Goal: Find specific page/section: Find specific page/section

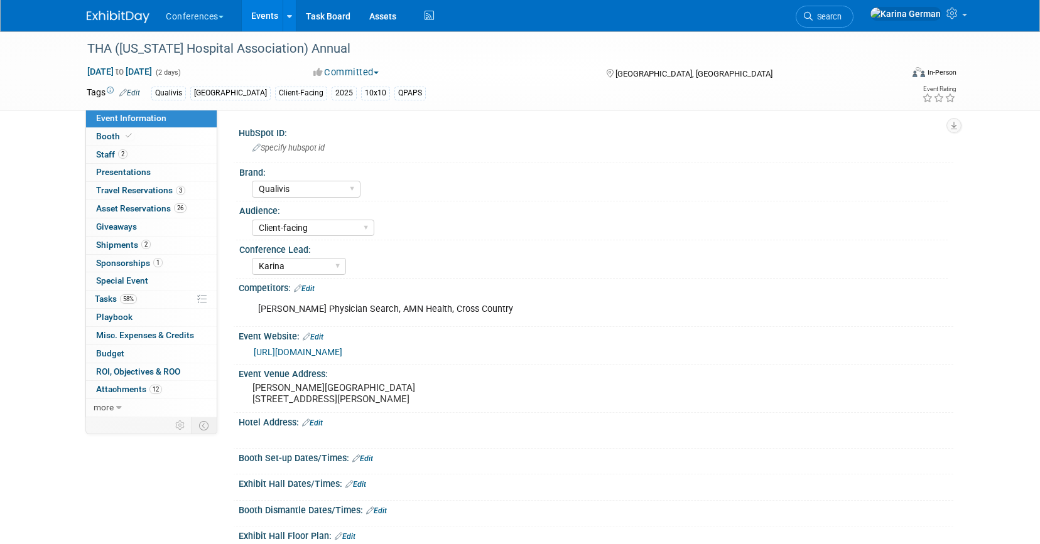
select select "Qualivis"
select select "Client-facing"
select select "Karina"
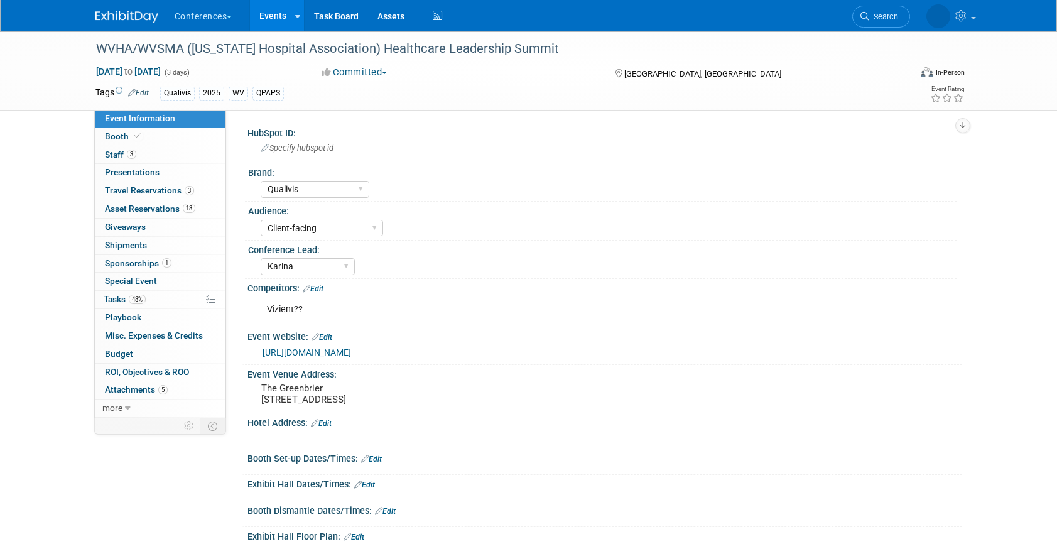
select select "Qualivis"
select select "Client-facing"
select select "Karina"
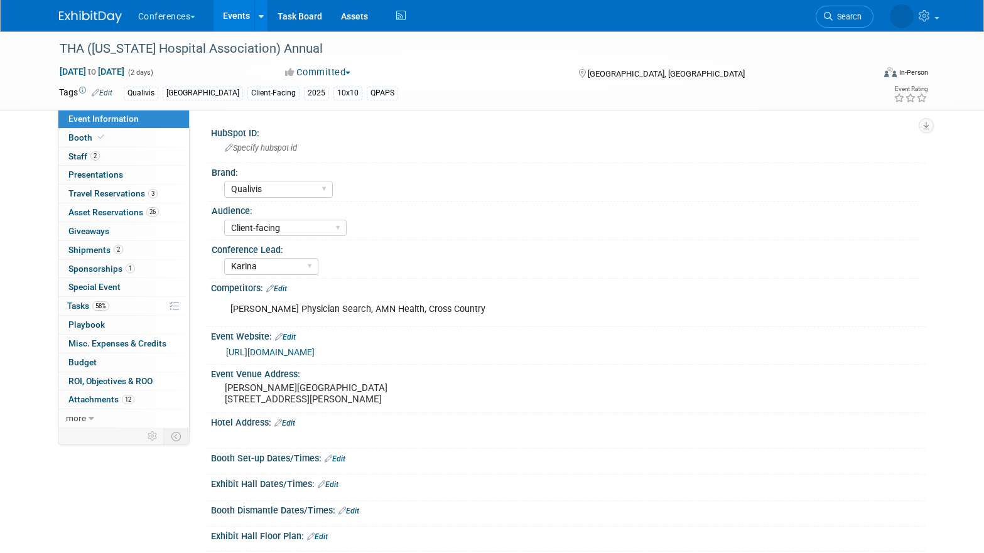
select select "Qualivis"
select select "Client-facing"
select select "Karina"
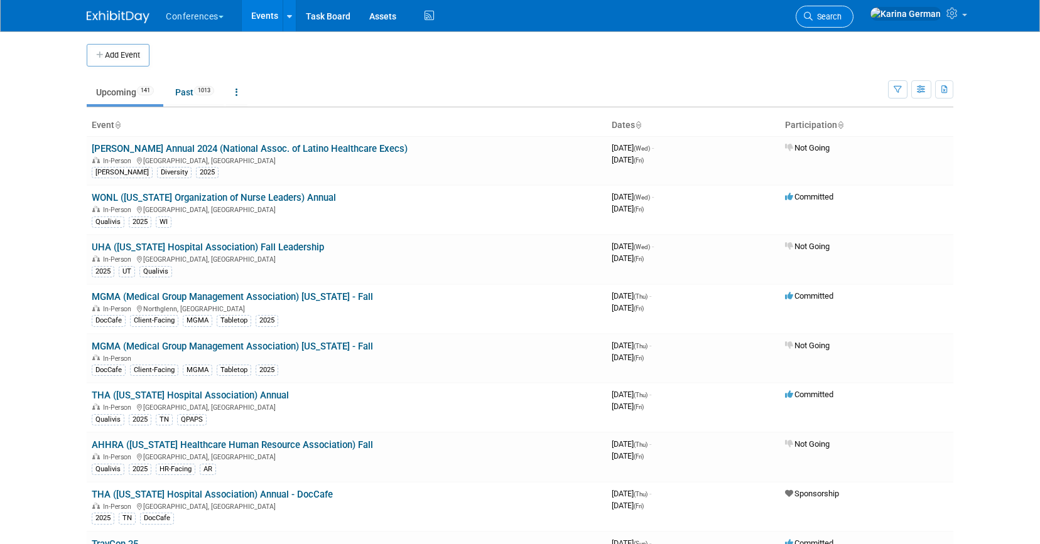
click at [841, 13] on span "Search" at bounding box center [827, 16] width 29 height 9
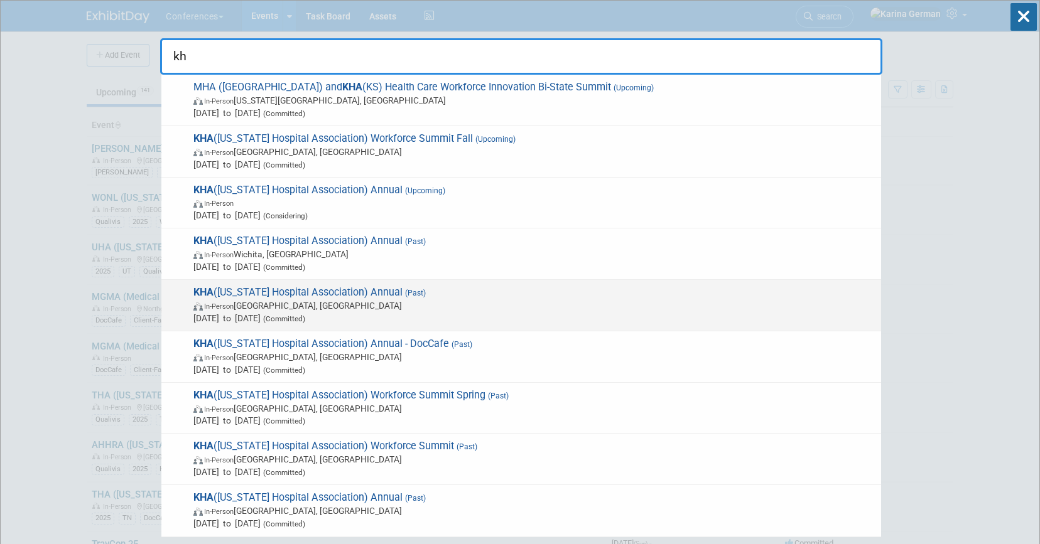
type input "k"
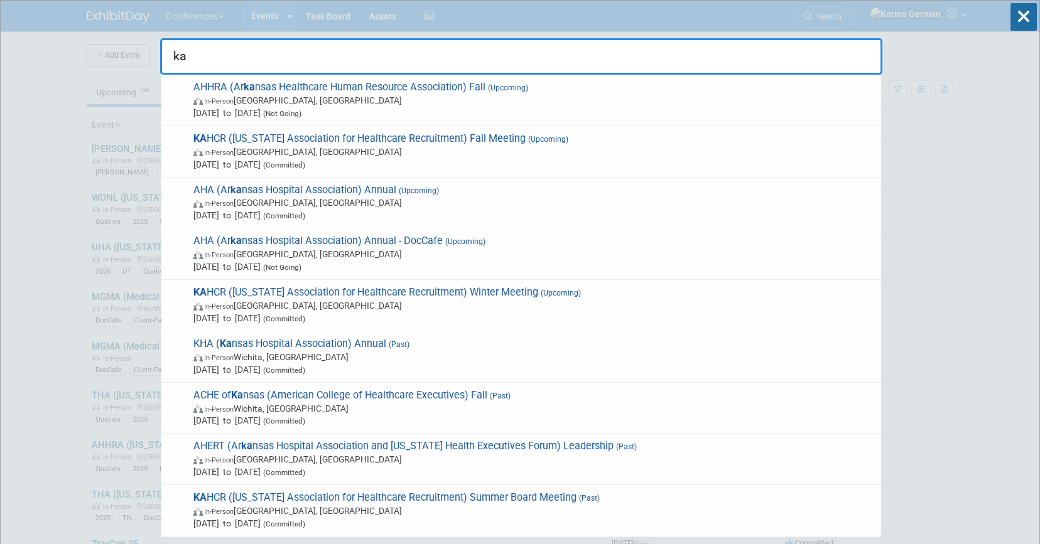
type input "k"
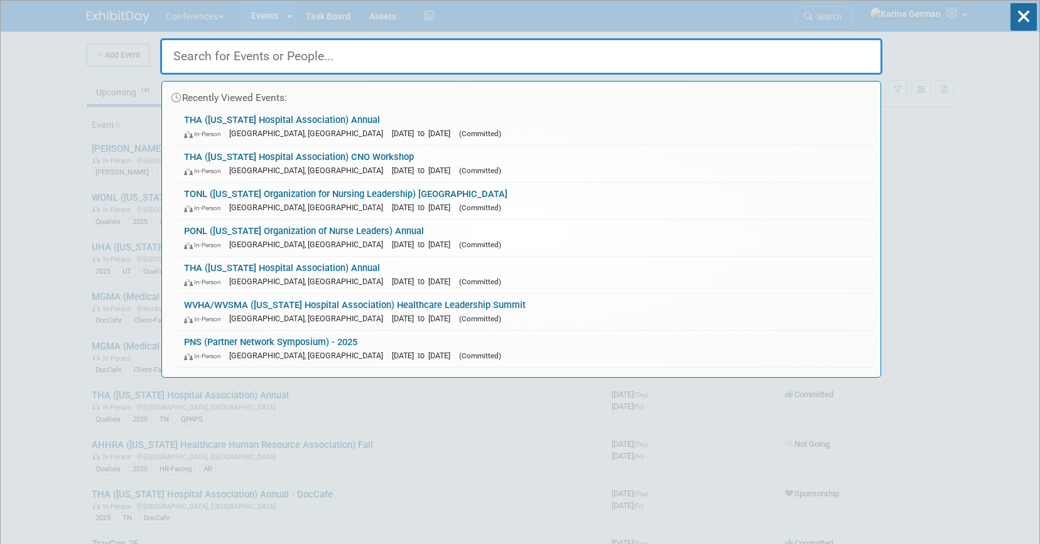
type input "k"
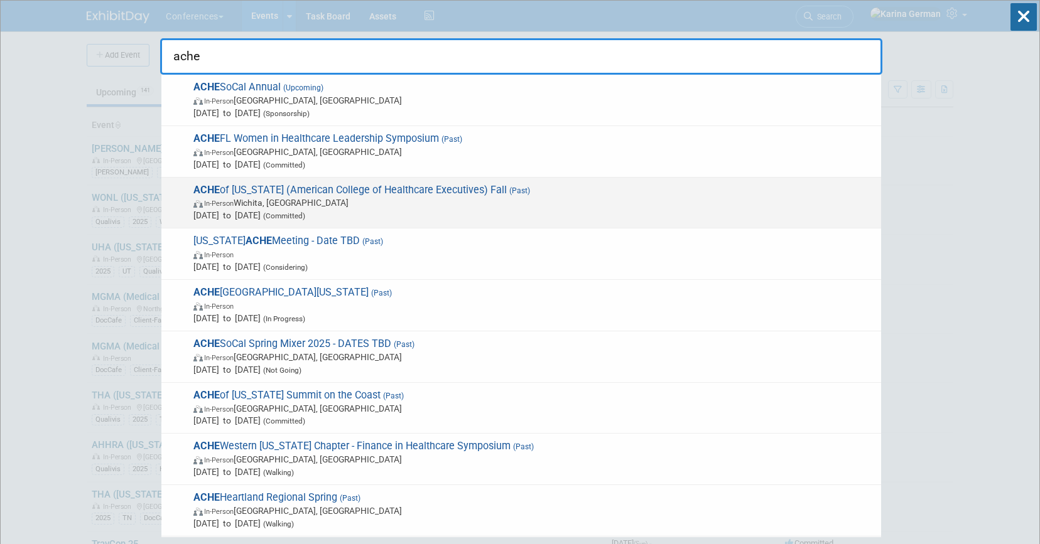
type input "ache"
click at [301, 204] on span "In-Person Wichita, KS" at bounding box center [533, 203] width 681 height 13
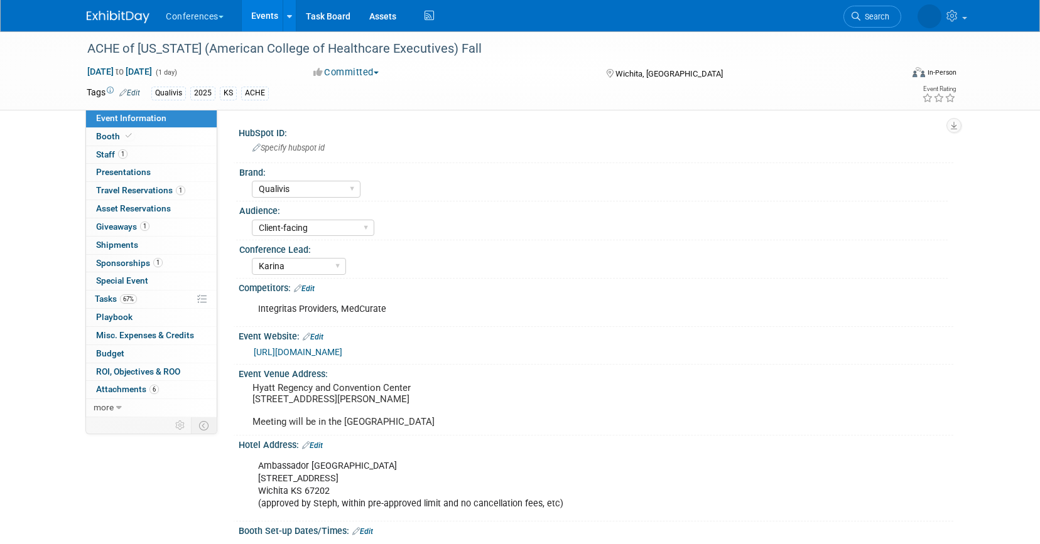
select select "Qualivis"
select select "Client-facing"
select select "Karina"
click at [127, 11] on img at bounding box center [118, 17] width 63 height 13
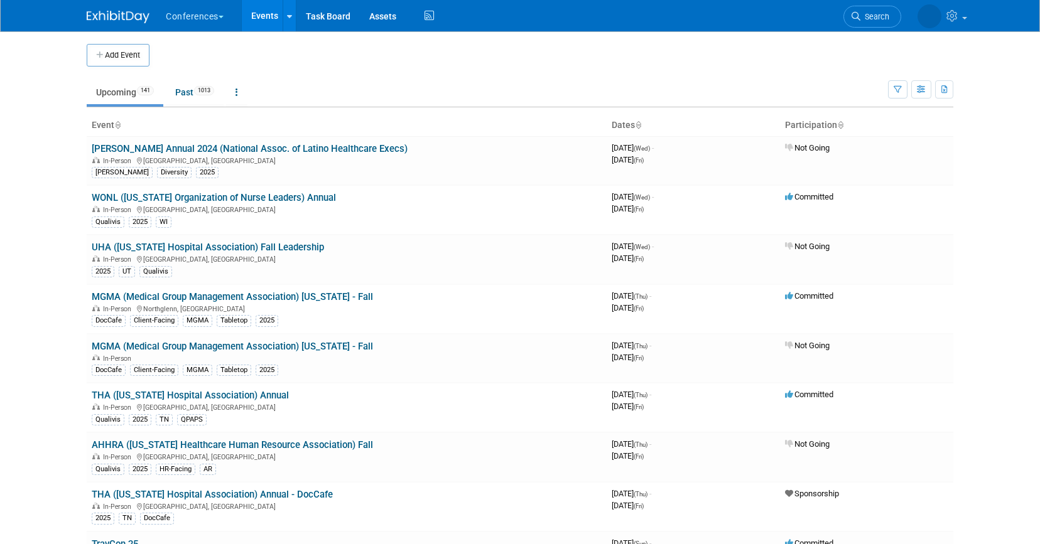
click at [868, 28] on li "Search" at bounding box center [872, 15] width 58 height 31
click at [853, 24] on link "Search" at bounding box center [825, 17] width 58 height 22
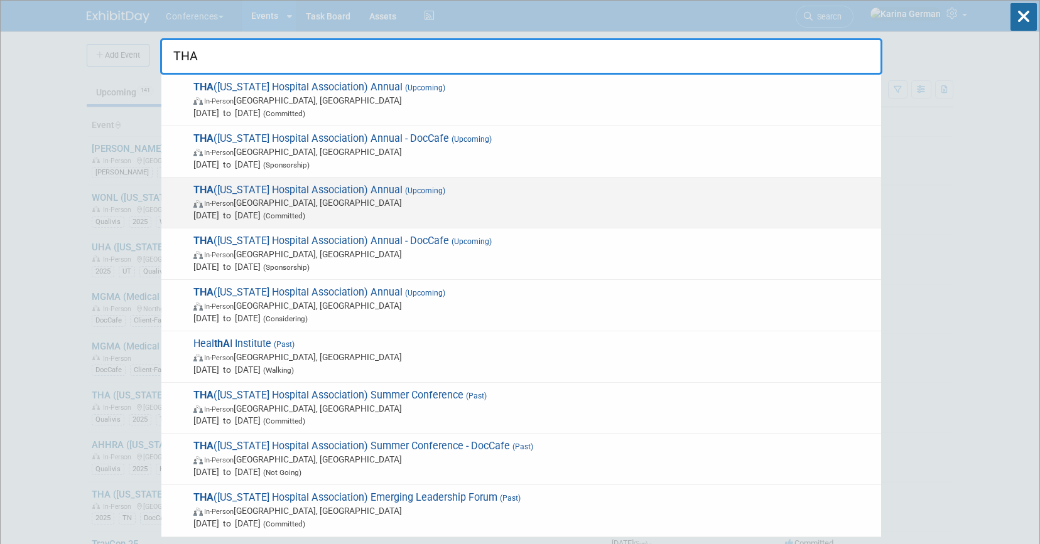
type input "THA"
click at [337, 206] on span "In-Person San Antonio, TX" at bounding box center [533, 203] width 681 height 13
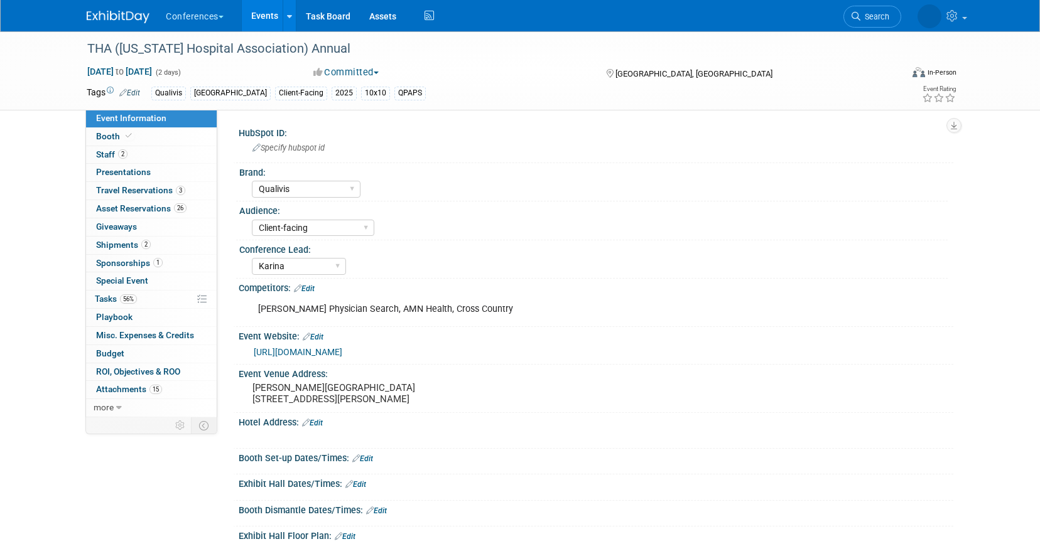
select select "Qualivis"
select select "Client-facing"
select select "Karina"
click at [167, 207] on span "Asset Reservations 26" at bounding box center [141, 208] width 90 height 10
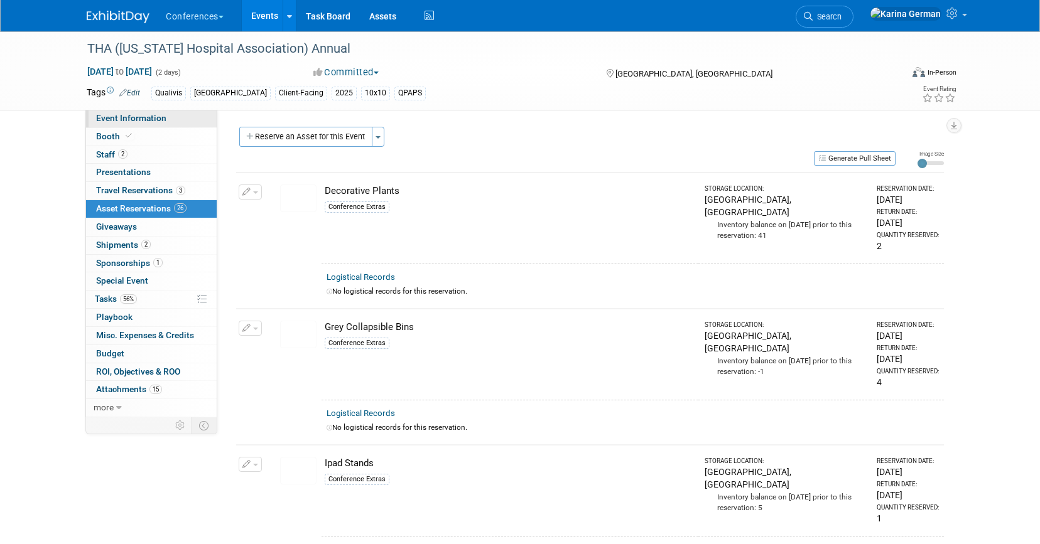
click at [155, 122] on span "Event Information" at bounding box center [131, 118] width 70 height 10
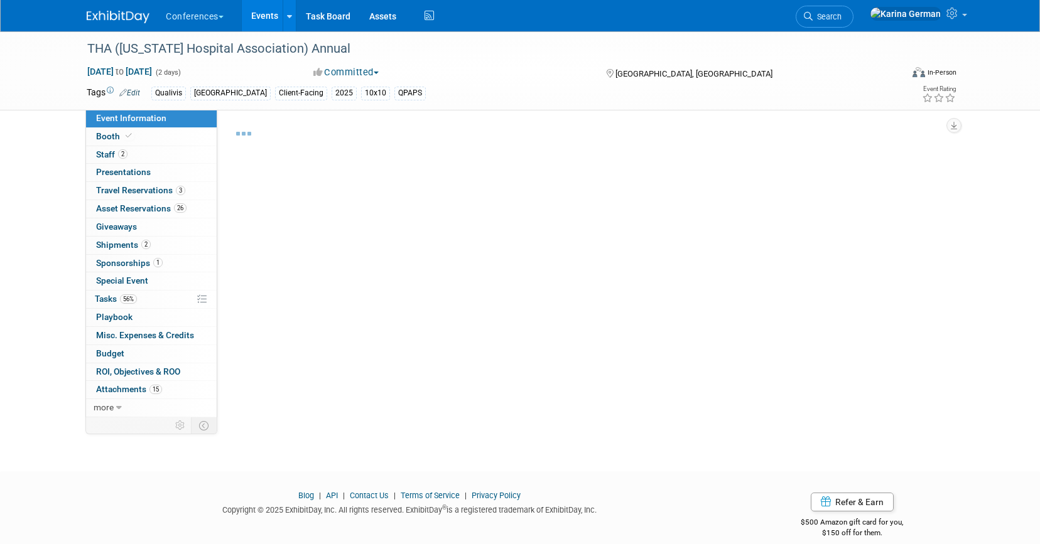
select select "Qualivis"
select select "Client-facing"
select select "Karina"
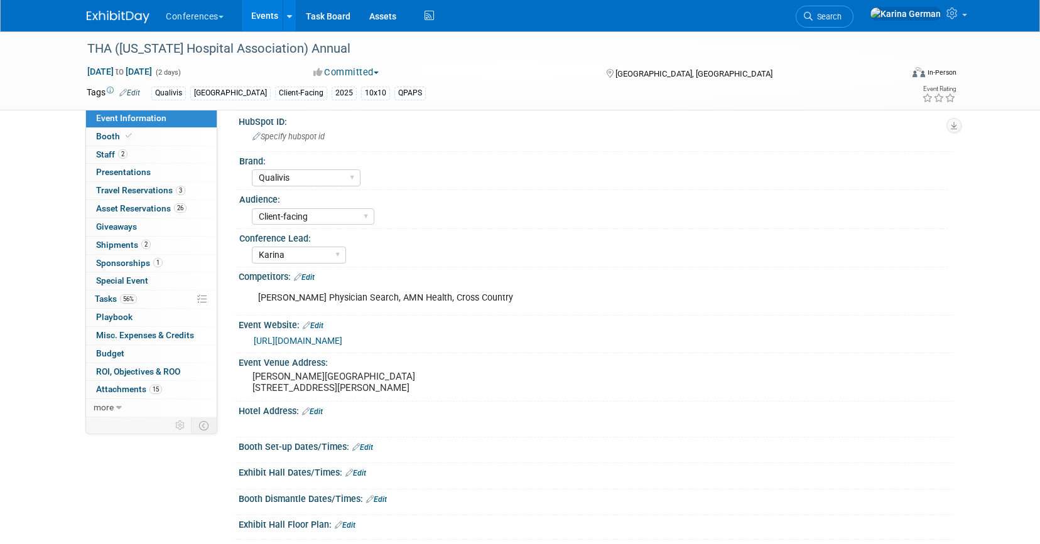
scroll to position [18, 0]
